Goal: Task Accomplishment & Management: Complete application form

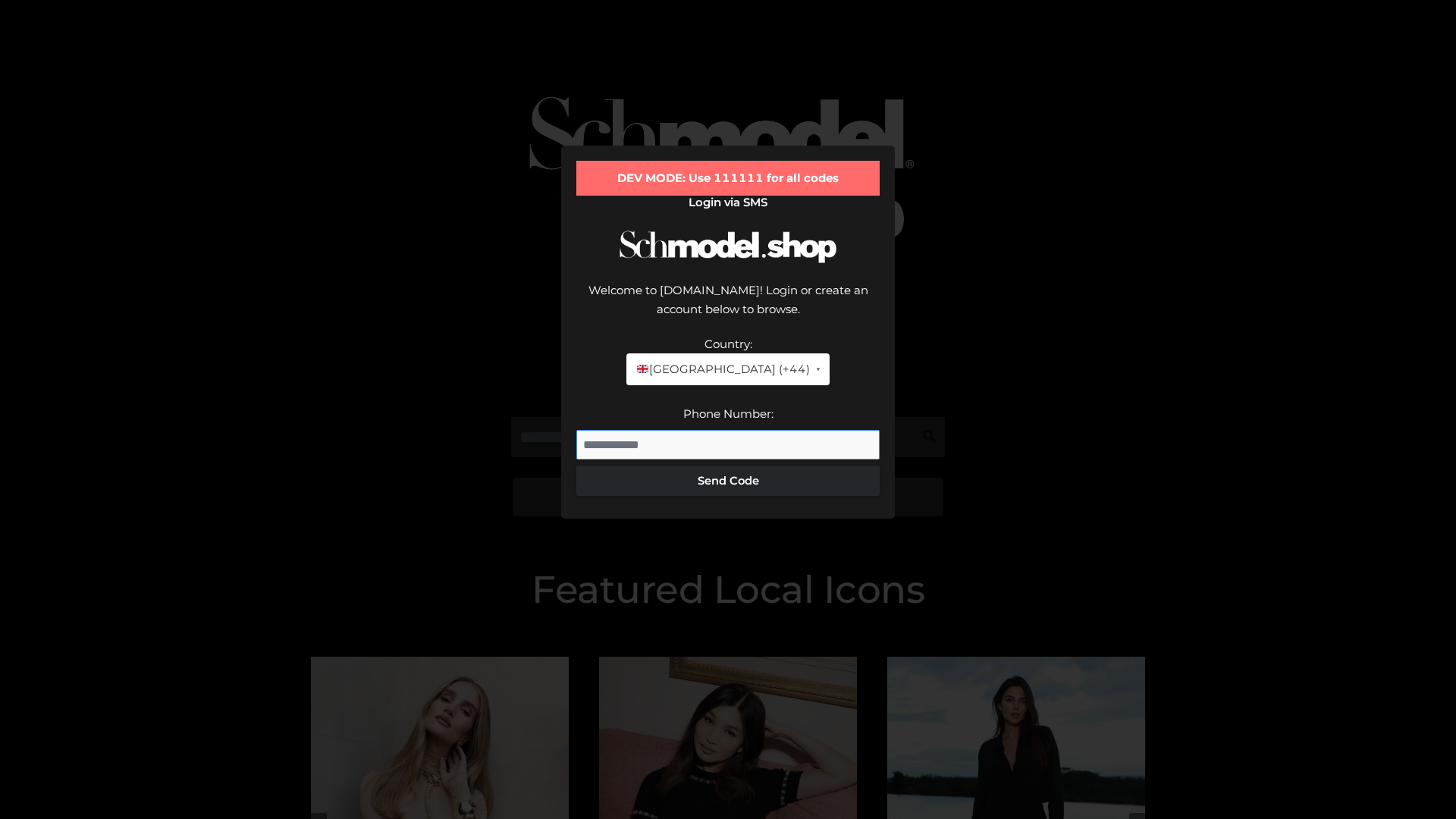
click at [728, 430] on input "Phone Number:" at bounding box center [728, 445] width 303 height 30
type input "**********"
click at [728, 466] on button "Send Code" at bounding box center [728, 481] width 303 height 30
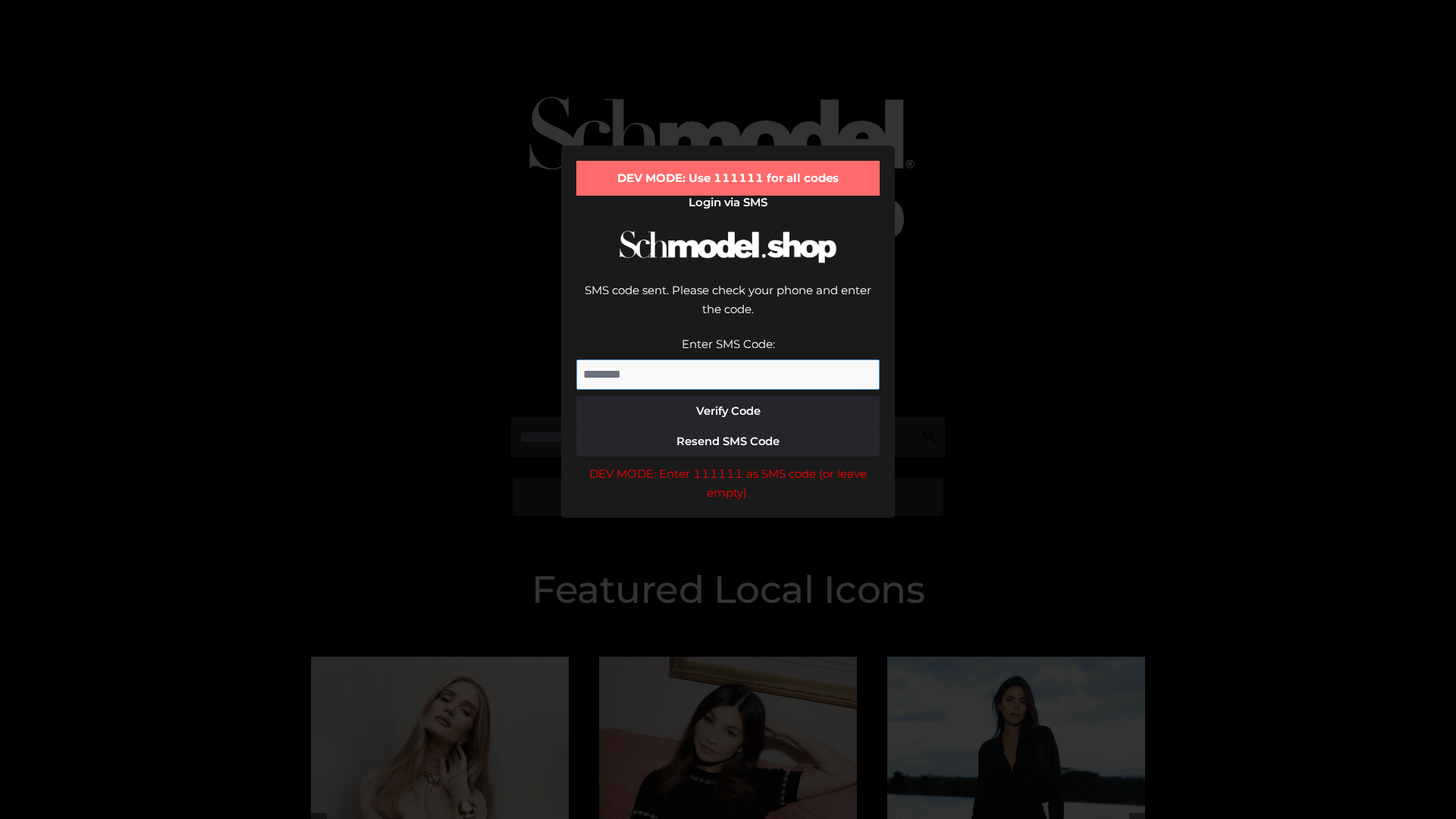
click at [728, 359] on input "Enter SMS Code:" at bounding box center [728, 374] width 303 height 30
type input "******"
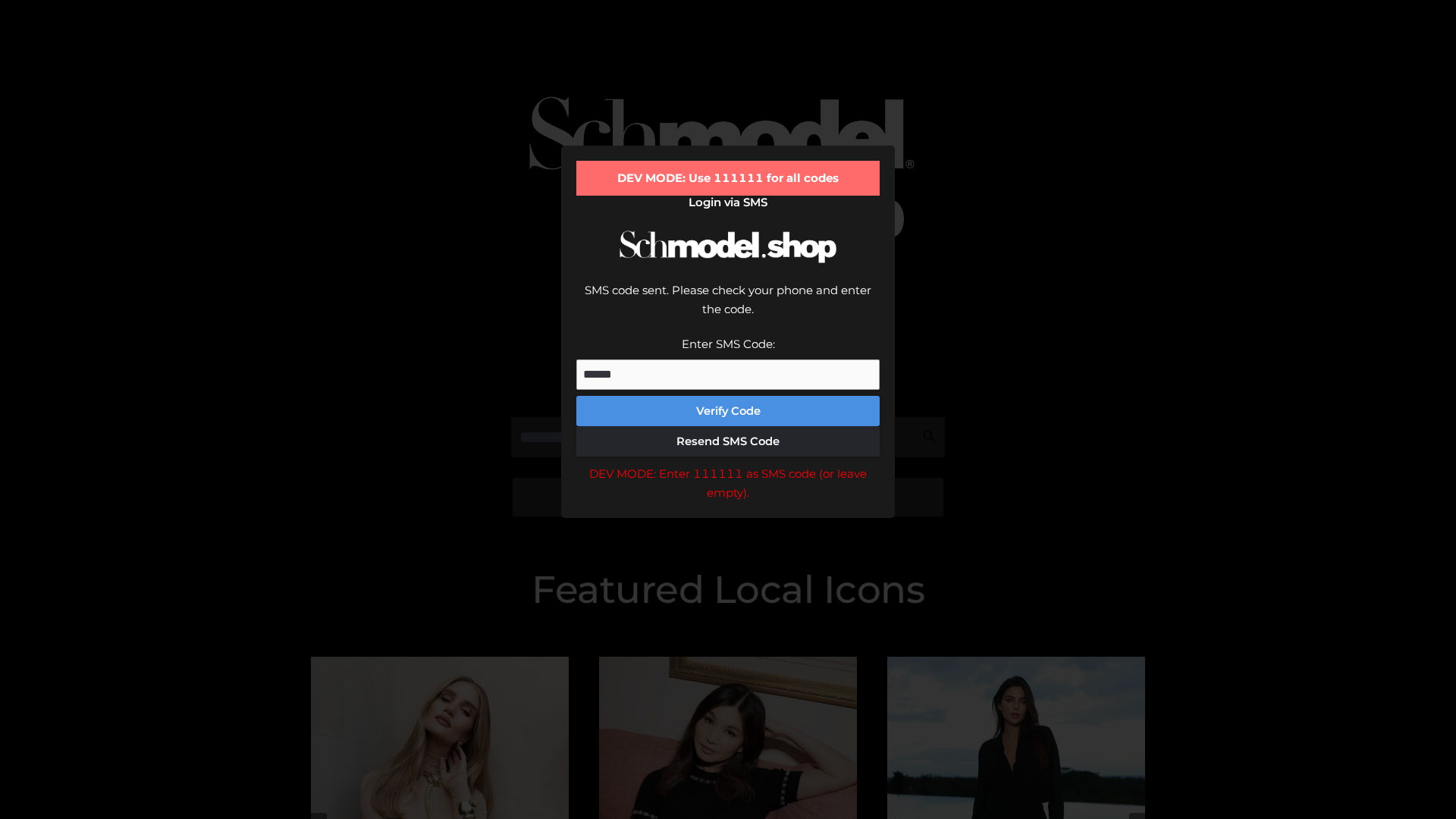
click at [728, 396] on button "Verify Code" at bounding box center [728, 411] width 303 height 30
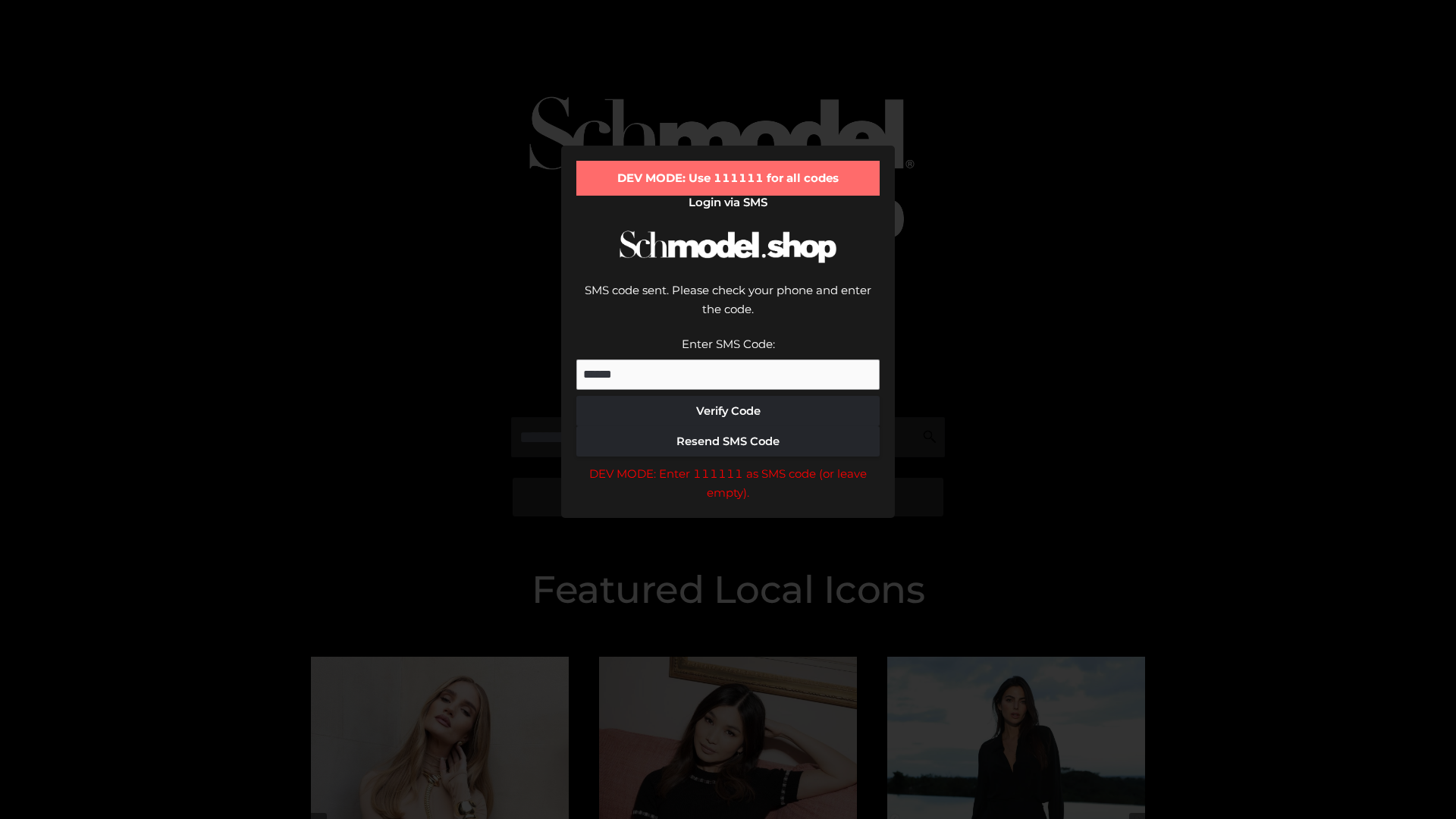
click at [728, 464] on div "DEV MODE: Enter 111111 as SMS code (or leave empty)." at bounding box center [728, 483] width 303 height 39
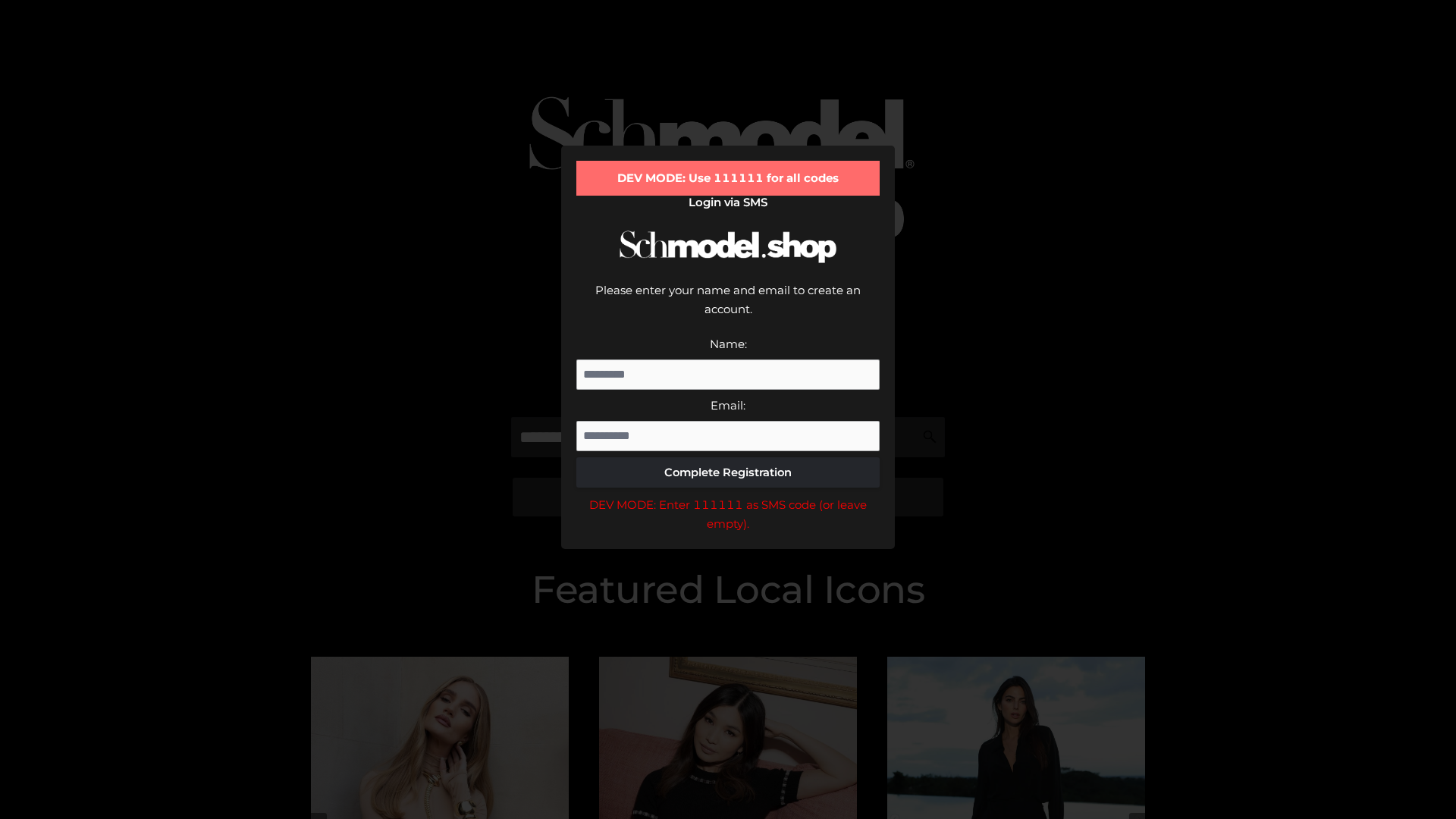
click at [728, 495] on div "DEV MODE: Enter 111111 as SMS code (or leave empty)." at bounding box center [728, 515] width 303 height 39
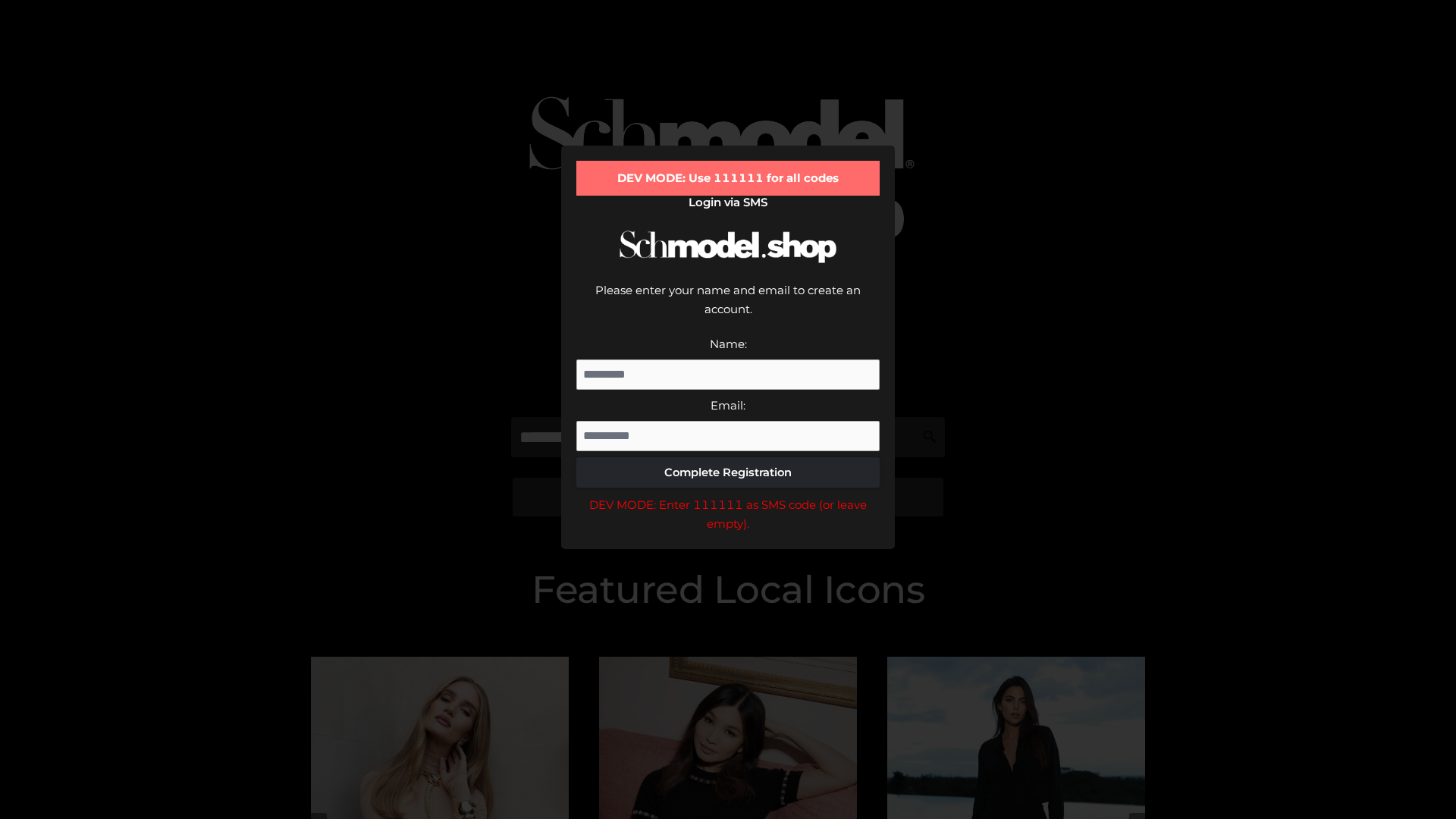
click at [728, 495] on div "DEV MODE: Enter 111111 as SMS code (or leave empty)." at bounding box center [728, 515] width 303 height 39
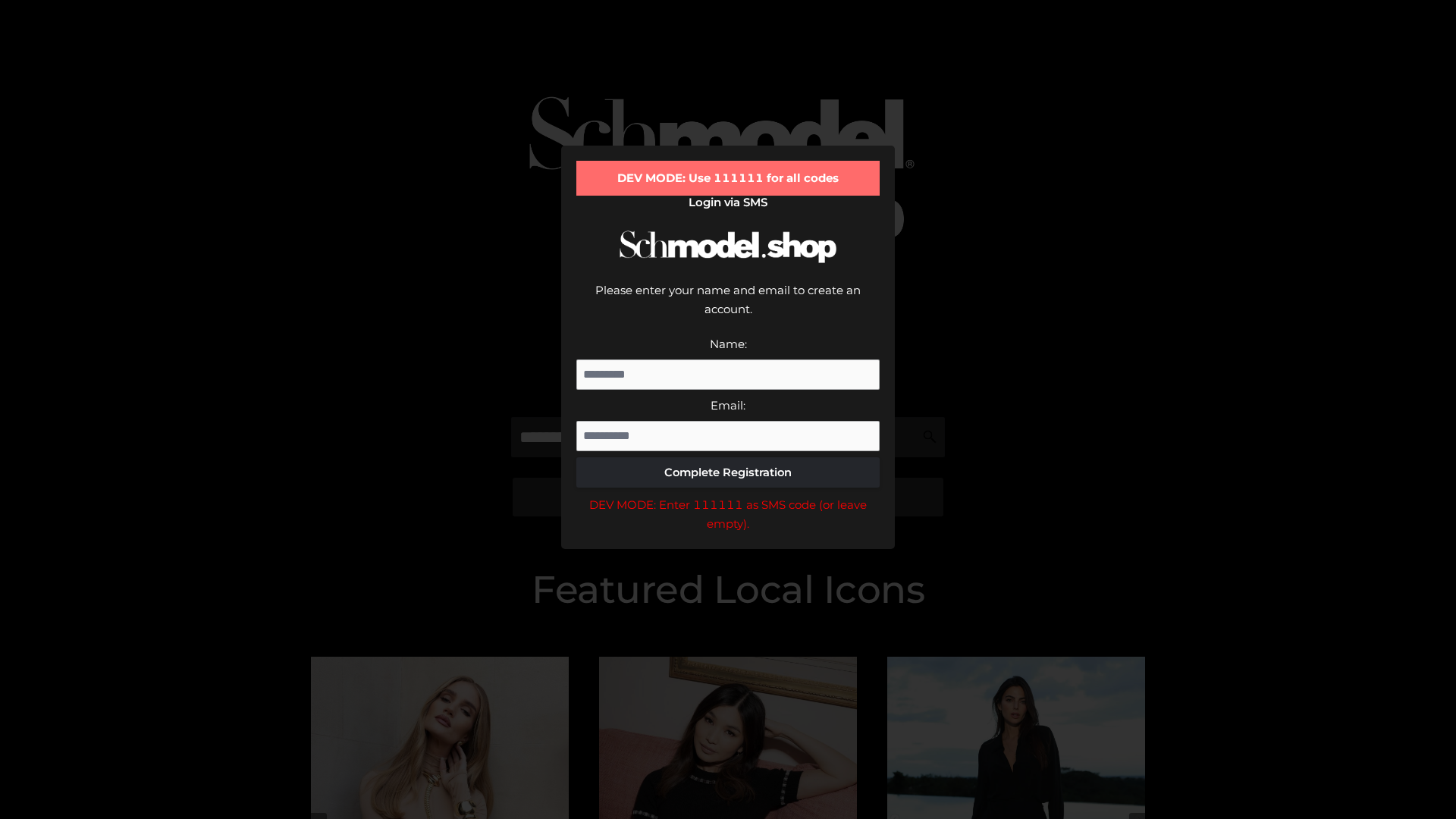
click at [728, 495] on div "DEV MODE: Enter 111111 as SMS code (or leave empty)." at bounding box center [728, 515] width 303 height 39
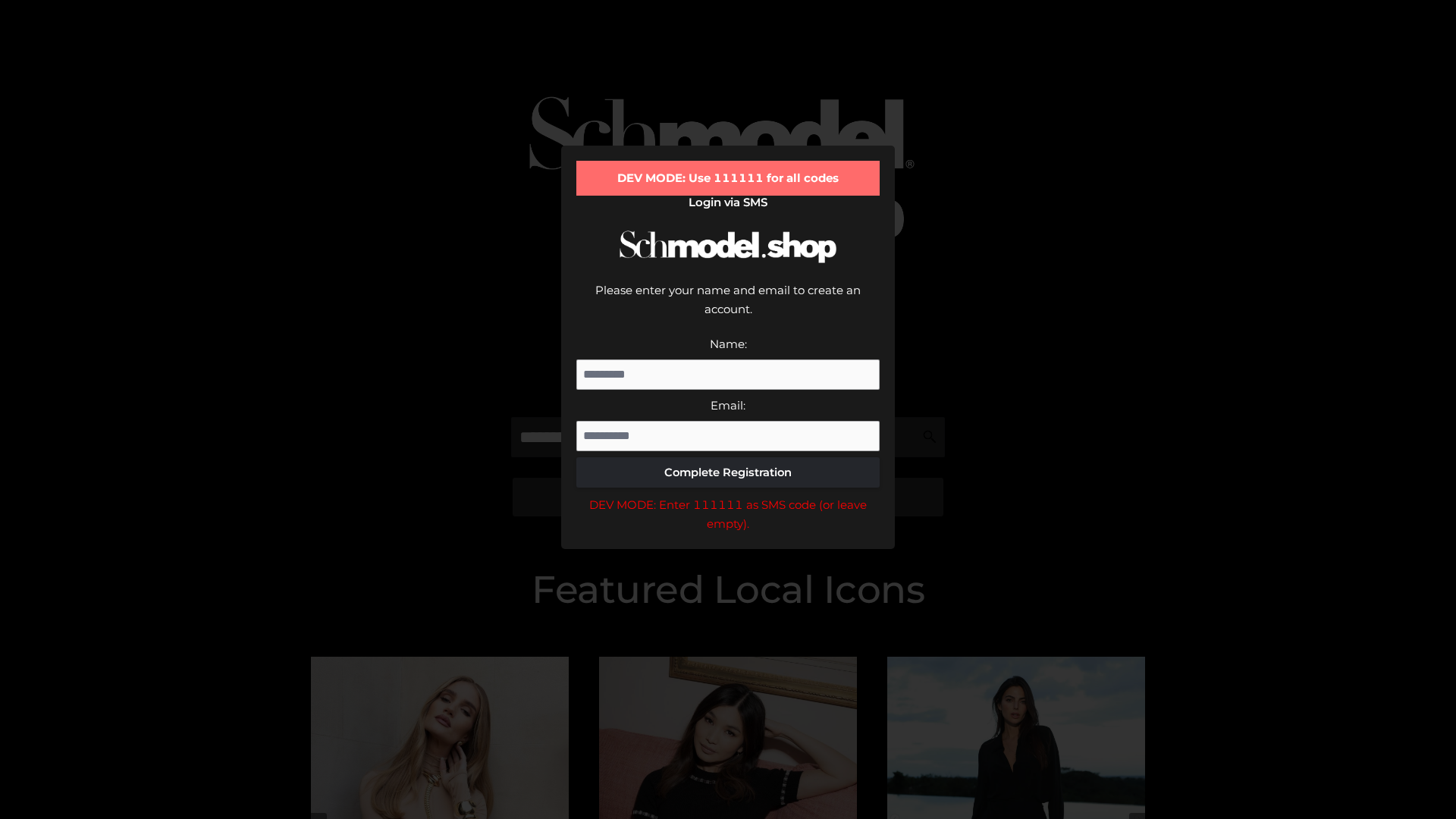
click at [728, 495] on div "DEV MODE: Enter 111111 as SMS code (or leave empty)." at bounding box center [728, 515] width 303 height 39
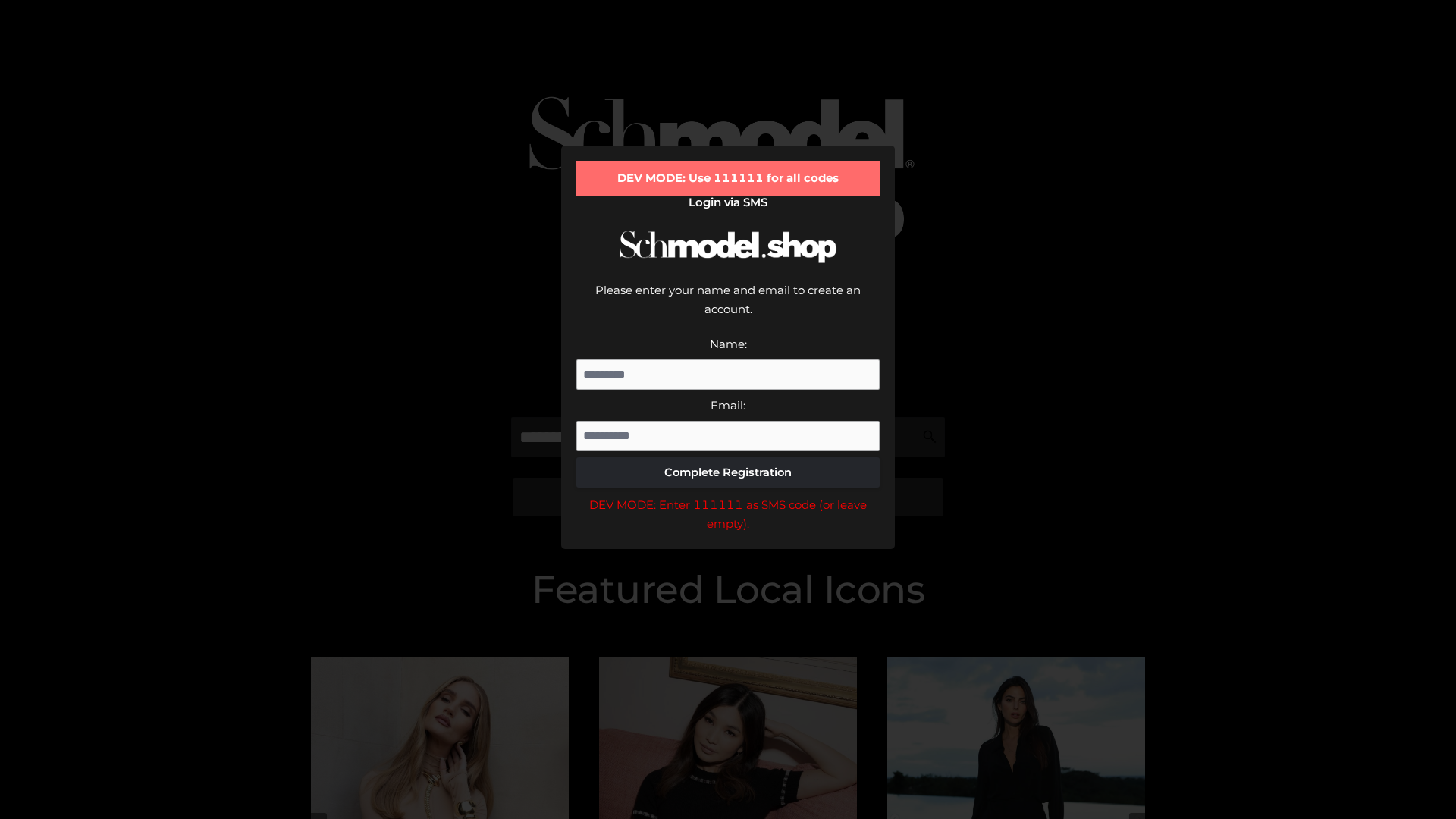
click at [728, 495] on div "DEV MODE: Enter 111111 as SMS code (or leave empty)." at bounding box center [728, 515] width 303 height 39
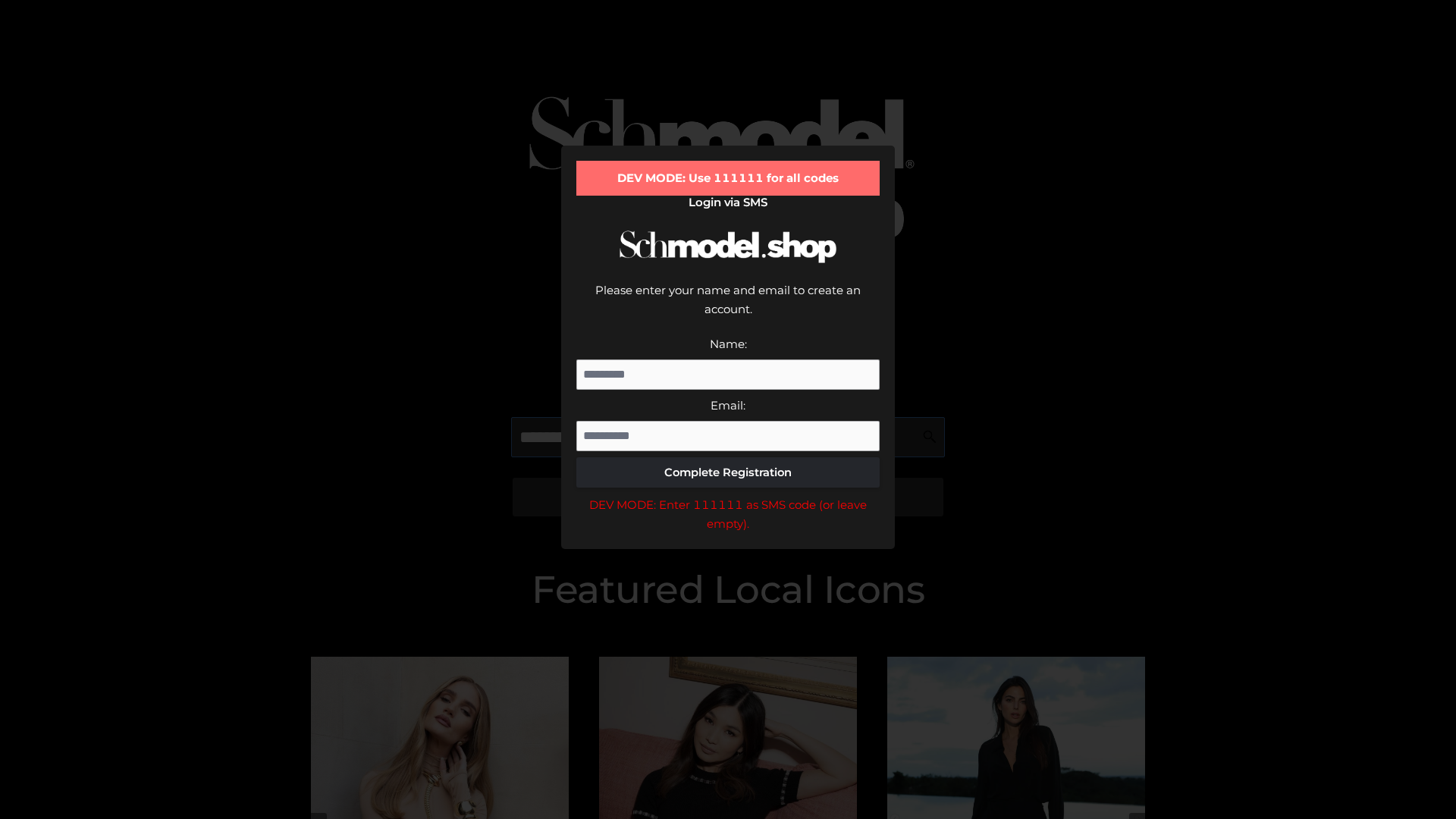
scroll to position [0, 78]
click at [728, 495] on div "DEV MODE: Enter 111111 as SMS code (or leave empty)." at bounding box center [728, 515] width 303 height 39
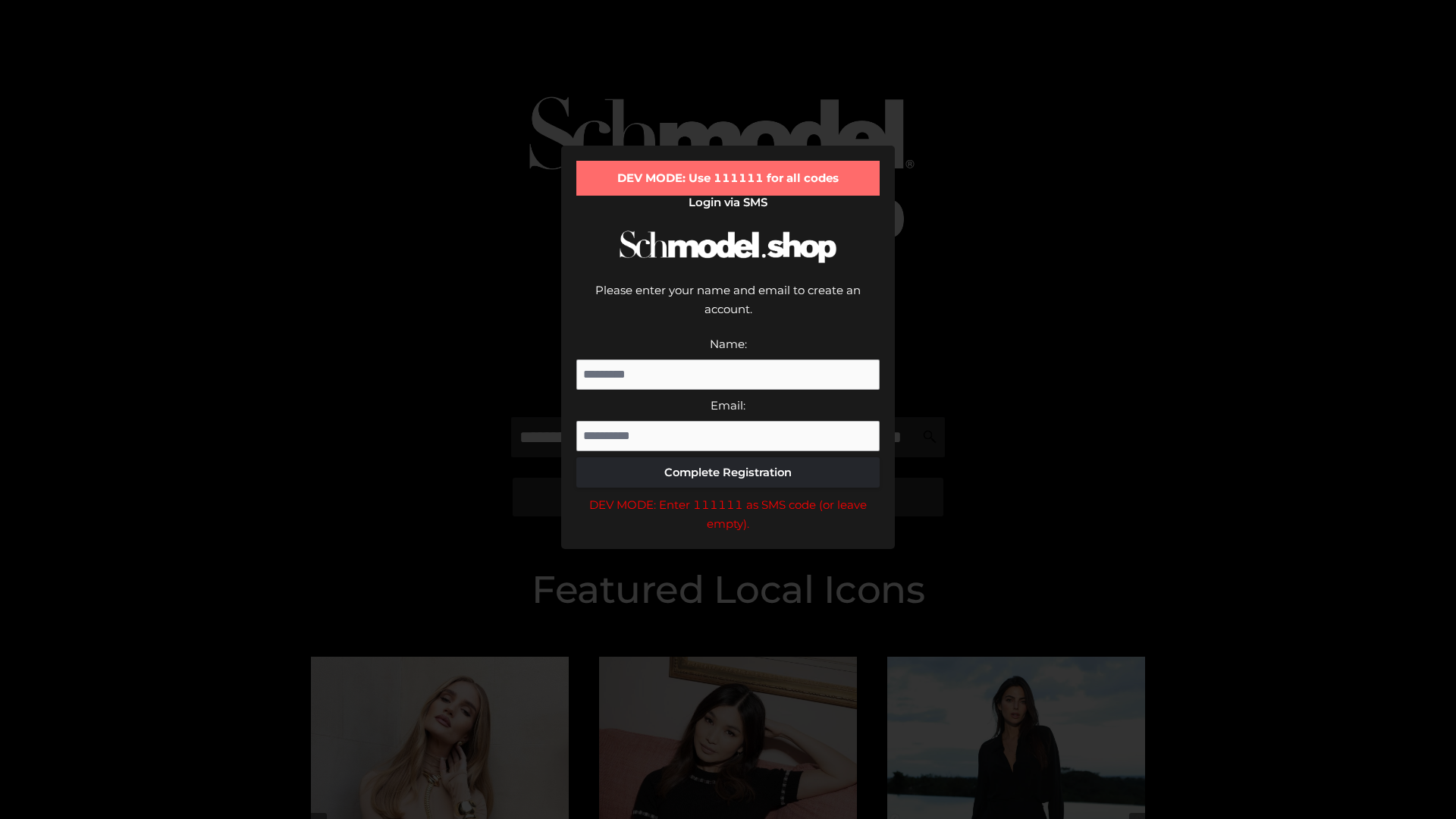
click at [728, 495] on div "DEV MODE: Enter 111111 as SMS code (or leave empty)." at bounding box center [728, 515] width 303 height 39
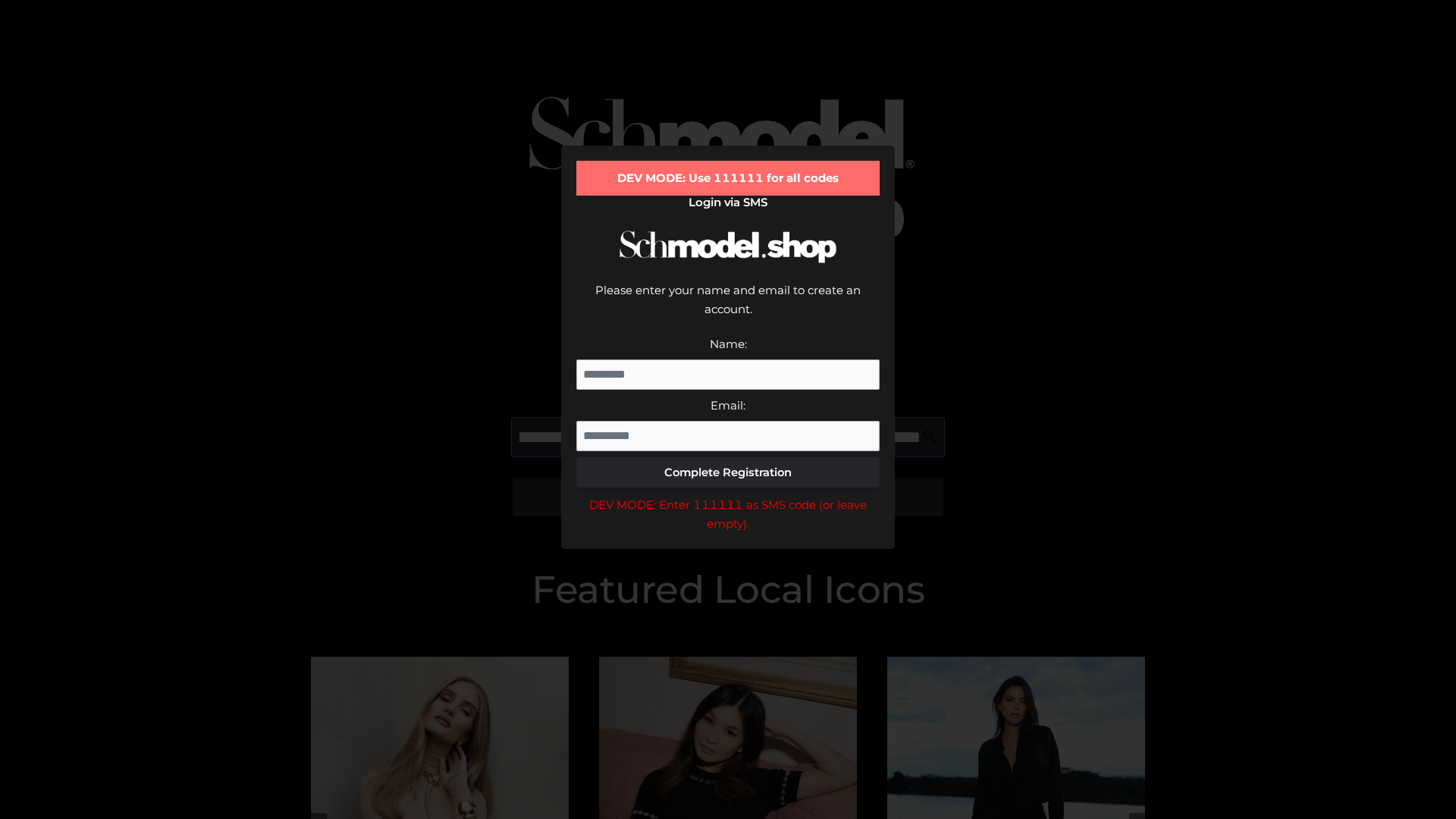
scroll to position [0, 165]
click at [728, 495] on div "DEV MODE: Enter 111111 as SMS code (or leave empty)." at bounding box center [728, 515] width 303 height 39
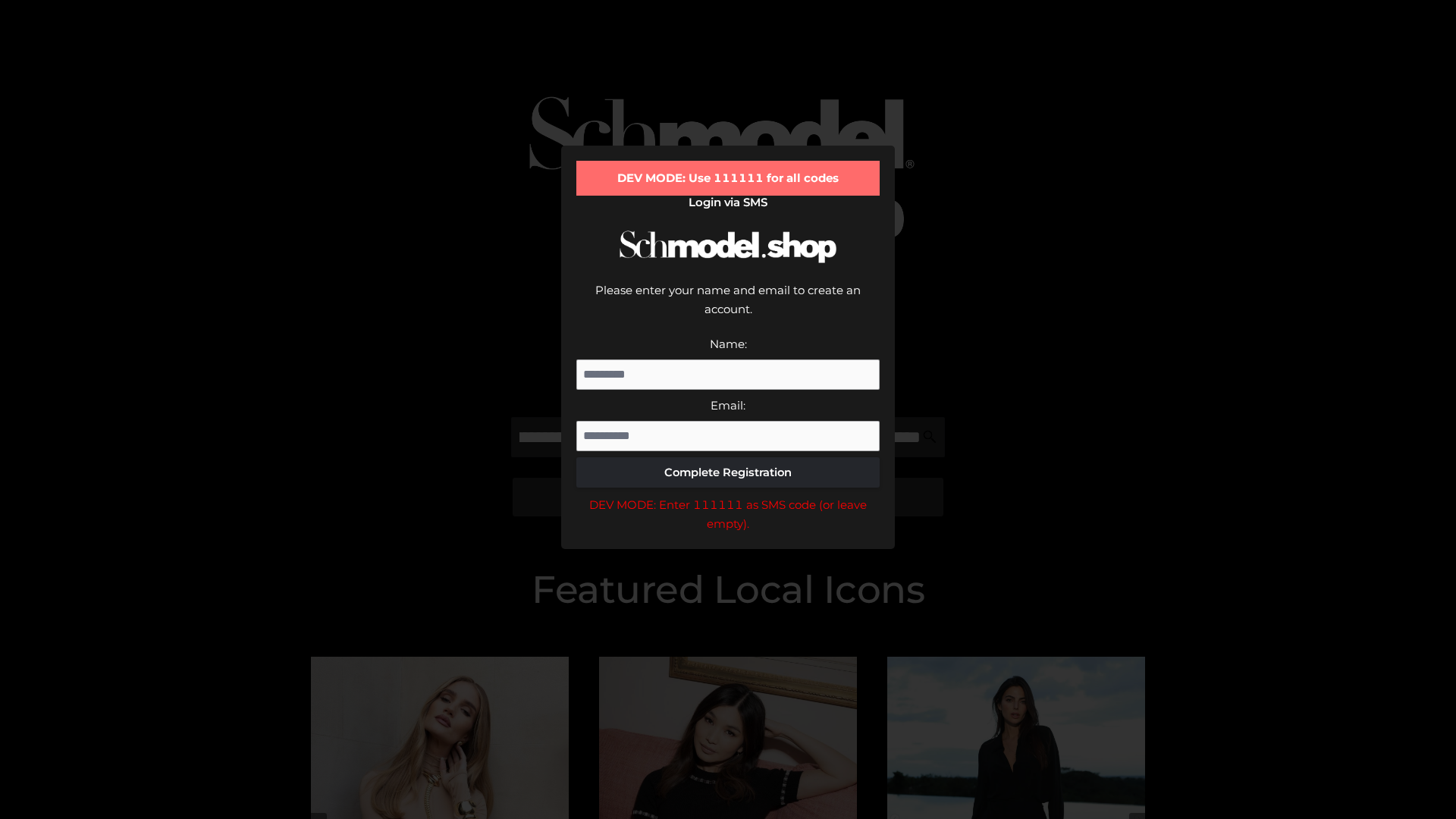
click at [728, 495] on div "DEV MODE: Enter 111111 as SMS code (or leave empty)." at bounding box center [728, 515] width 303 height 39
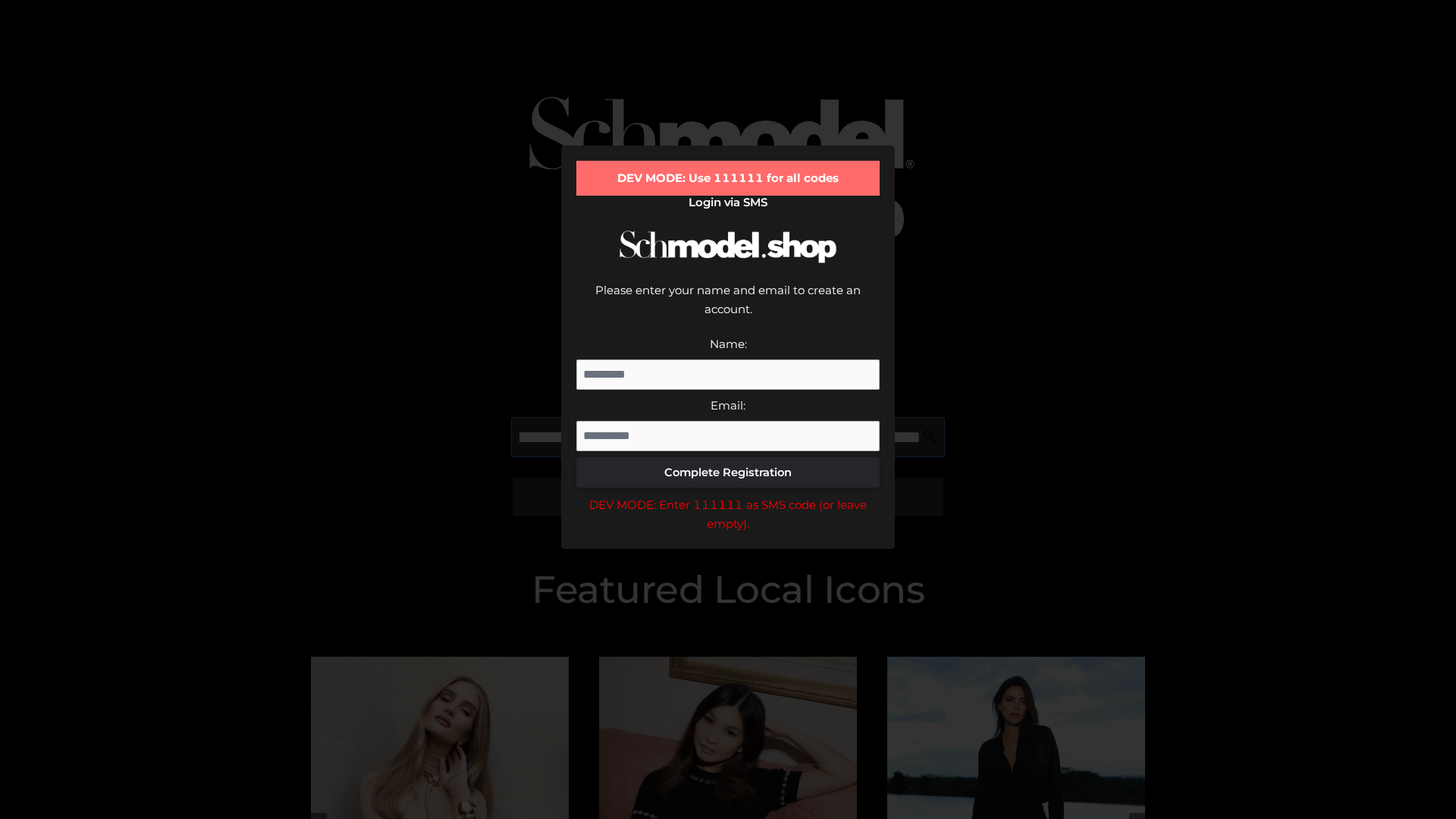
scroll to position [0, 257]
click at [728, 495] on div "DEV MODE: Enter 111111 as SMS code (or leave empty)." at bounding box center [728, 515] width 303 height 39
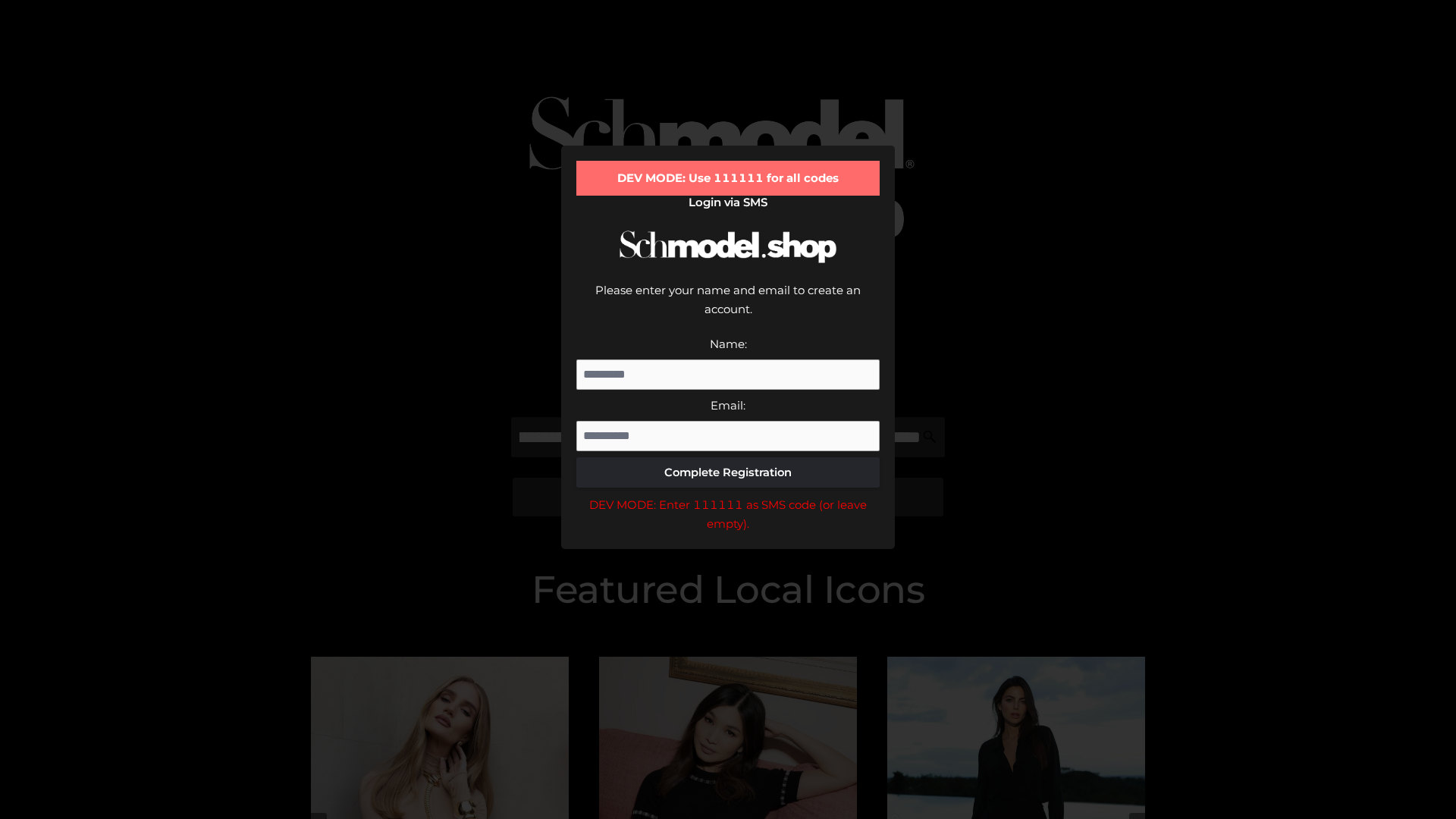
click at [728, 495] on div "DEV MODE: Enter 111111 as SMS code (or leave empty)." at bounding box center [728, 515] width 303 height 39
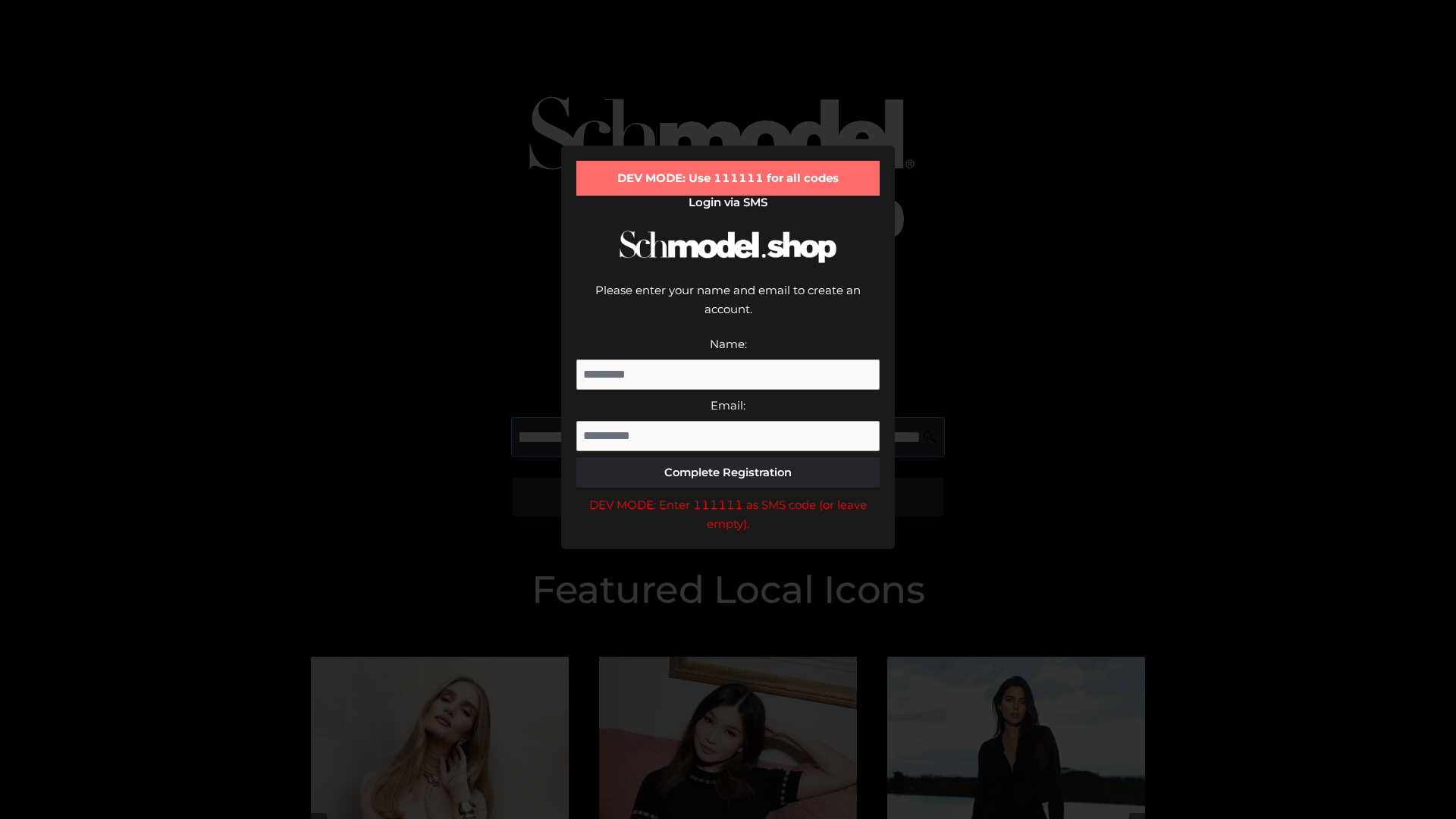
scroll to position [0, 353]
click at [728, 495] on div "DEV MODE: Enter 111111 as SMS code (or leave empty)." at bounding box center [728, 515] width 303 height 39
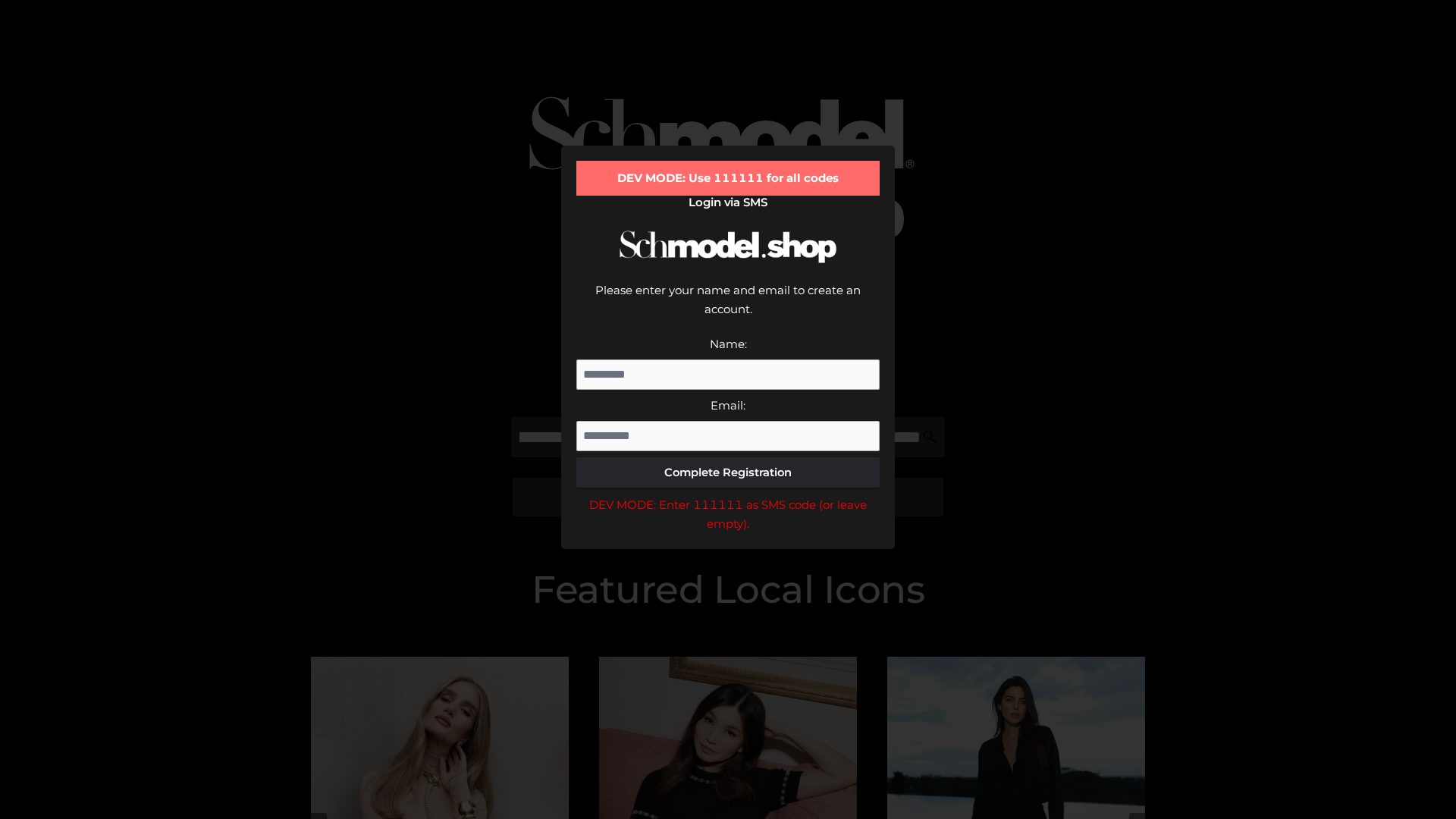
click at [728, 495] on div "DEV MODE: Enter 111111 as SMS code (or leave empty)." at bounding box center [728, 515] width 303 height 39
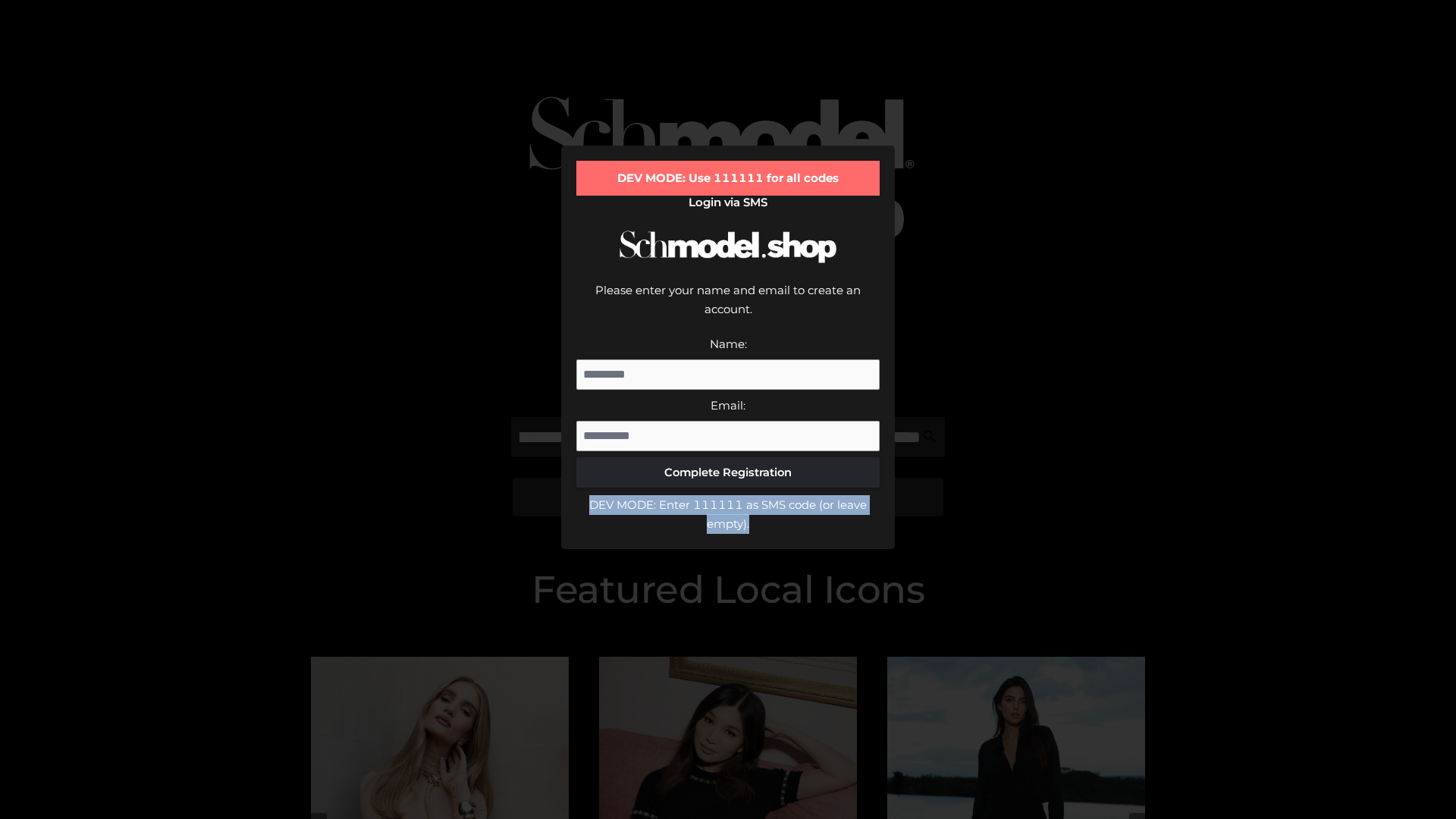
scroll to position [0, 0]
type input "**********"
